Goal: Transaction & Acquisition: Obtain resource

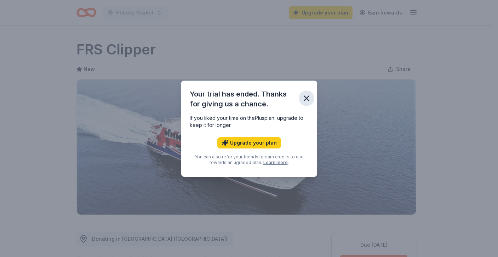
click at [306, 99] on icon "button" at bounding box center [306, 98] width 5 height 5
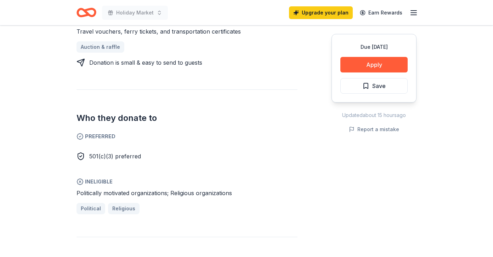
scroll to position [262, 0]
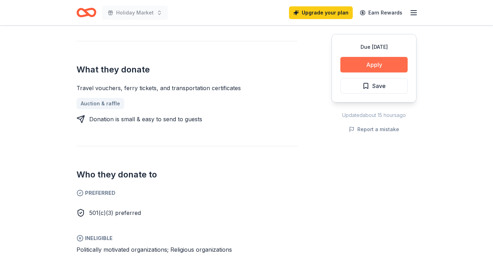
click at [367, 63] on button "Apply" at bounding box center [373, 65] width 67 height 16
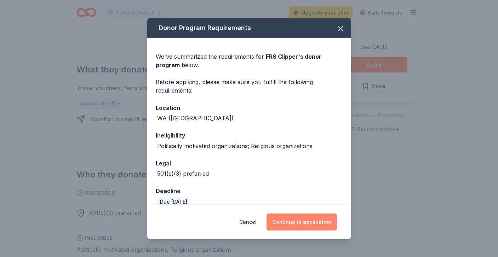
click at [292, 224] on button "Continue to application" at bounding box center [302, 222] width 70 height 17
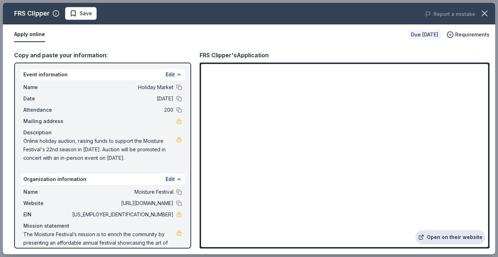
click at [439, 238] on link "Open on their website" at bounding box center [451, 237] width 70 height 14
click at [484, 15] on icon "button" at bounding box center [485, 13] width 10 height 10
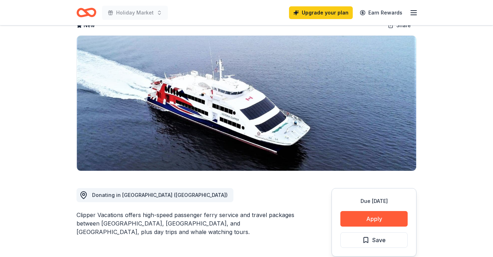
scroll to position [0, 0]
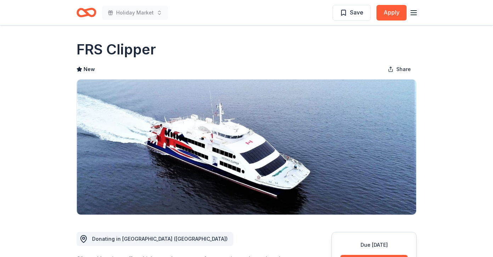
click at [88, 10] on icon "Home" at bounding box center [89, 12] width 11 height 7
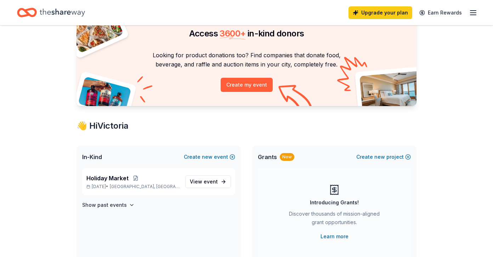
scroll to position [41, 0]
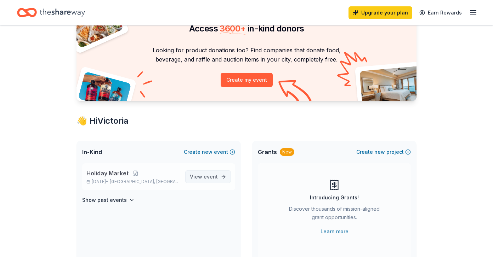
click at [212, 177] on span "event" at bounding box center [211, 177] width 14 height 6
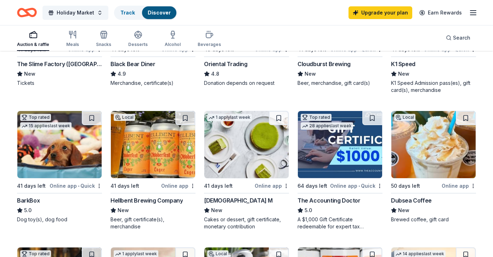
scroll to position [176, 0]
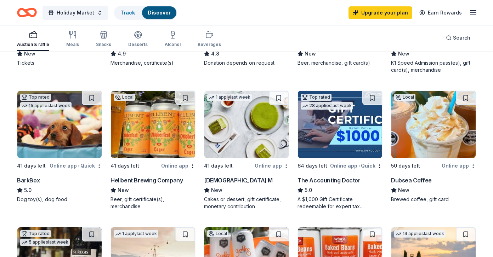
click at [434, 137] on img at bounding box center [433, 124] width 84 height 67
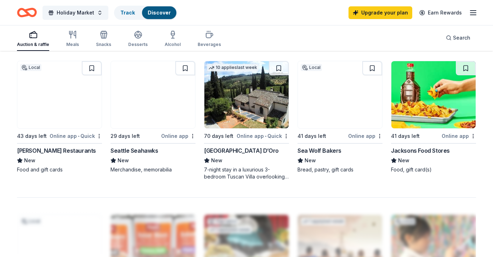
scroll to position [487, 0]
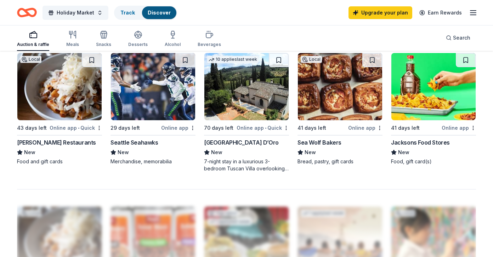
click at [235, 96] on img at bounding box center [246, 86] width 84 height 67
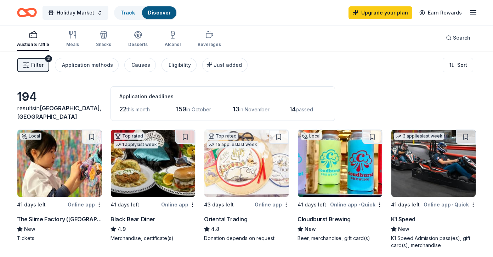
scroll to position [0, 0]
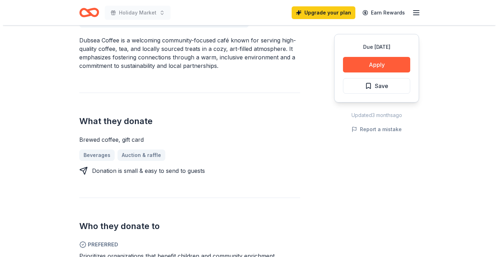
scroll to position [204, 0]
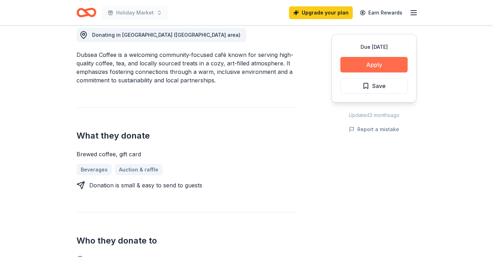
click at [368, 62] on button "Apply" at bounding box center [373, 65] width 67 height 16
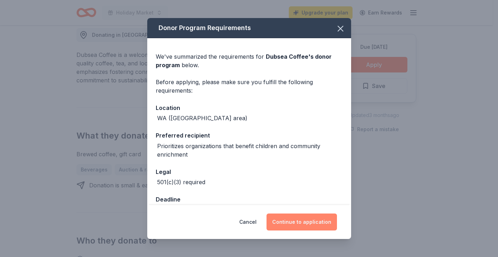
click at [307, 225] on button "Continue to application" at bounding box center [302, 222] width 70 height 17
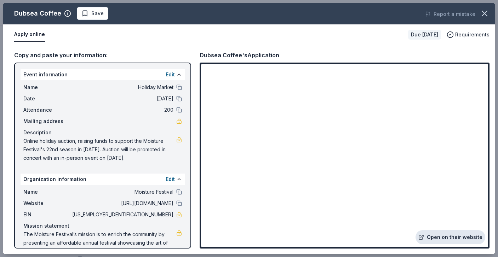
click at [444, 239] on link "Open on their website" at bounding box center [451, 237] width 70 height 14
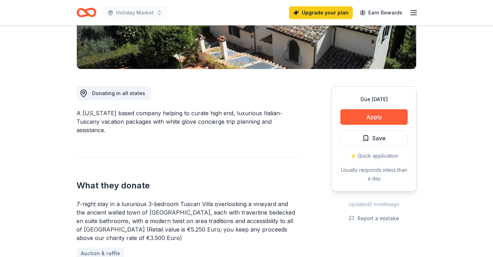
scroll to position [238, 0]
